Goal: Submit feedback/report problem

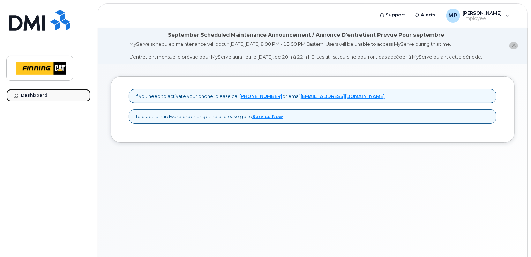
click at [43, 94] on div "Dashboard" at bounding box center [34, 96] width 27 height 6
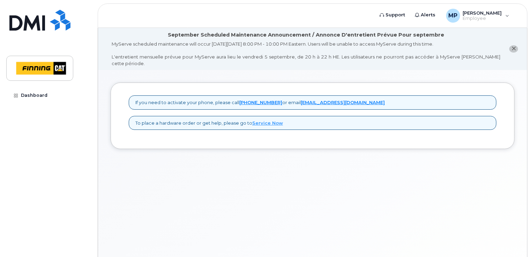
click at [255, 120] on link "Service Now" at bounding box center [267, 123] width 31 height 6
